Goal: Task Accomplishment & Management: Manage account settings

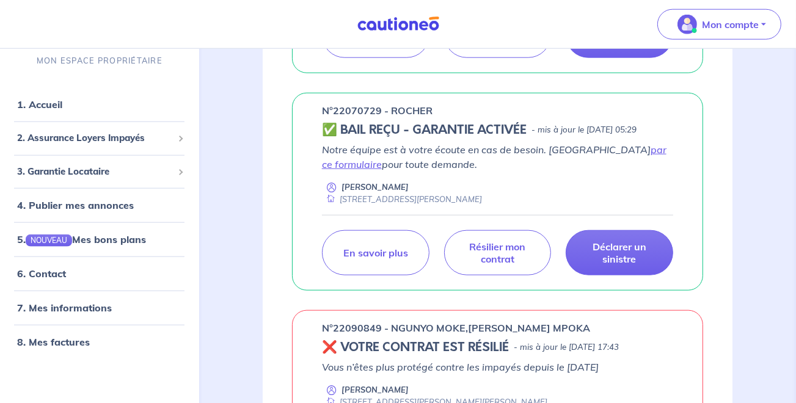
scroll to position [1111, 0]
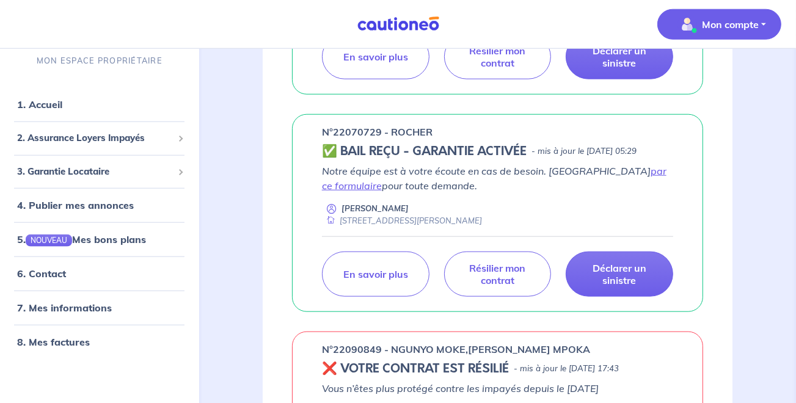
click at [713, 24] on p "Mon compte" at bounding box center [730, 24] width 57 height 15
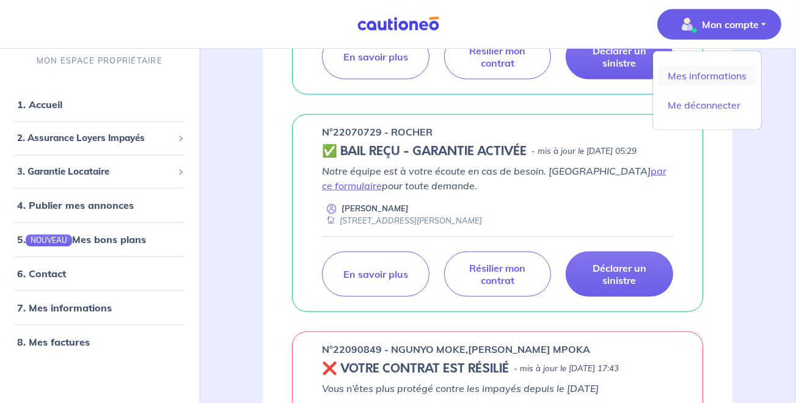
click at [702, 75] on link "Mes informations" at bounding box center [707, 76] width 98 height 20
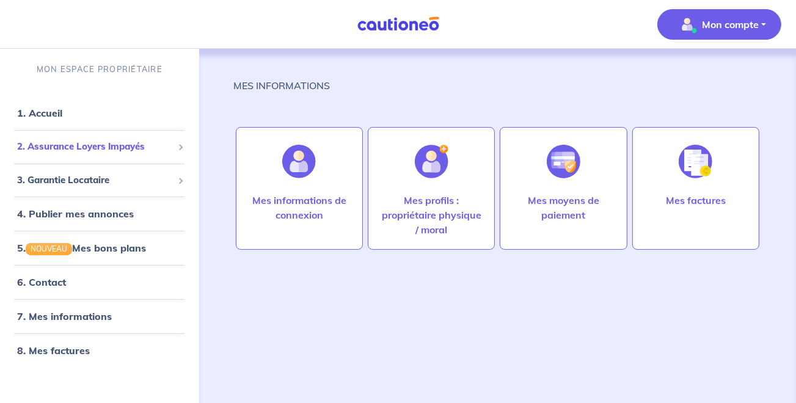
click at [123, 146] on span "2. Assurance Loyers Impayés" at bounding box center [95, 147] width 156 height 14
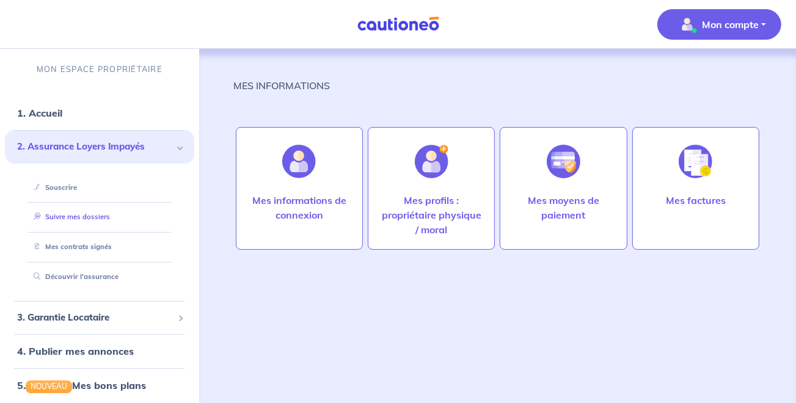
click at [80, 217] on link "Suivre mes dossiers" at bounding box center [69, 217] width 81 height 9
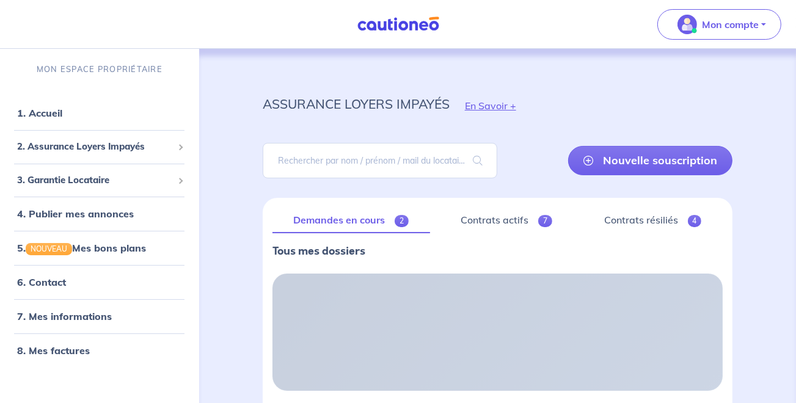
click at [382, 187] on div "Nouvelle souscription" at bounding box center [498, 160] width 470 height 55
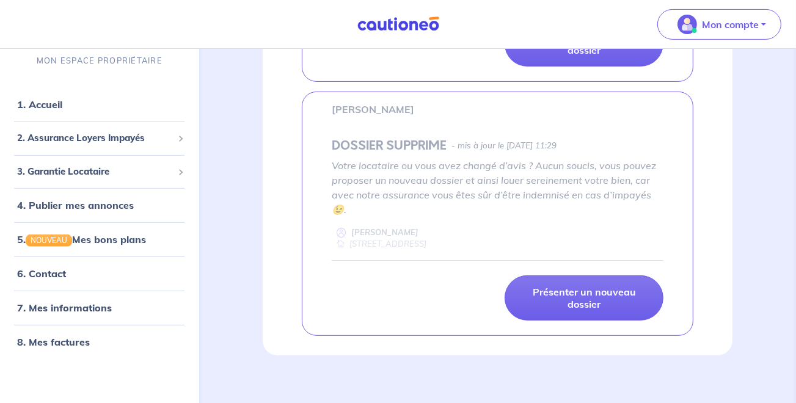
scroll to position [462, 0]
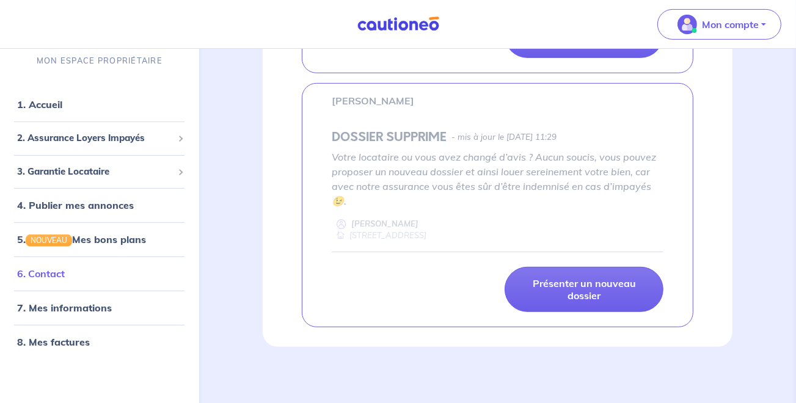
click at [65, 272] on link "6. Contact" at bounding box center [41, 273] width 48 height 12
